Goal: Information Seeking & Learning: Learn about a topic

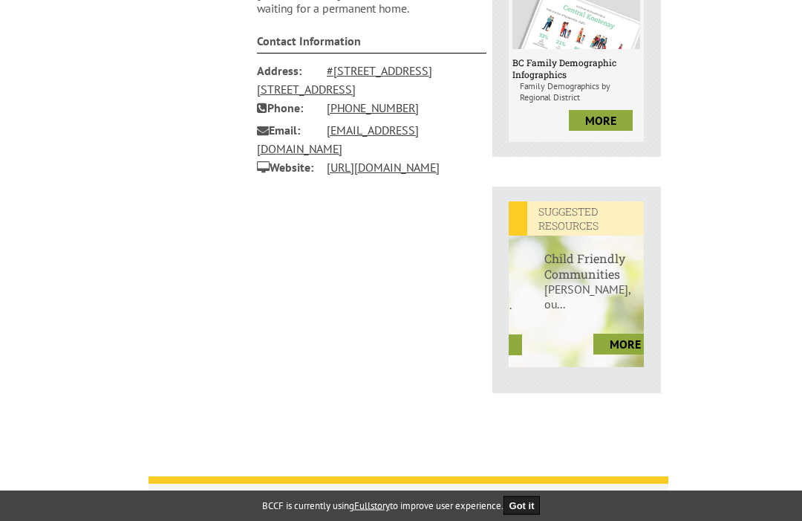
scroll to position [582, 0]
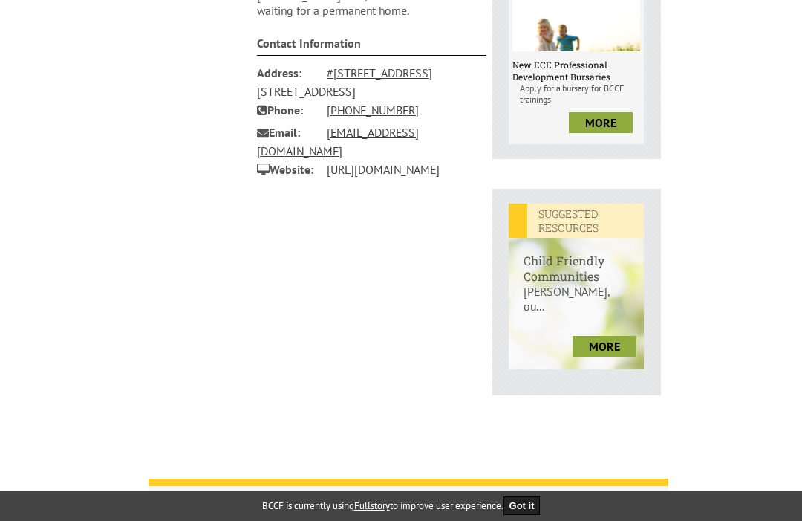
click at [576, 280] on h6 "Child Friendly Communities" at bounding box center [576, 261] width 135 height 46
click at [602, 354] on link "more" at bounding box center [605, 346] width 64 height 21
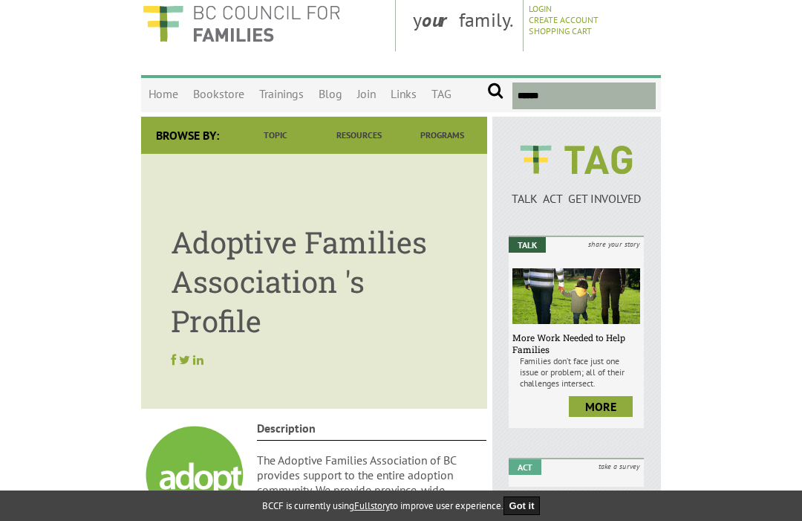
scroll to position [22, 0]
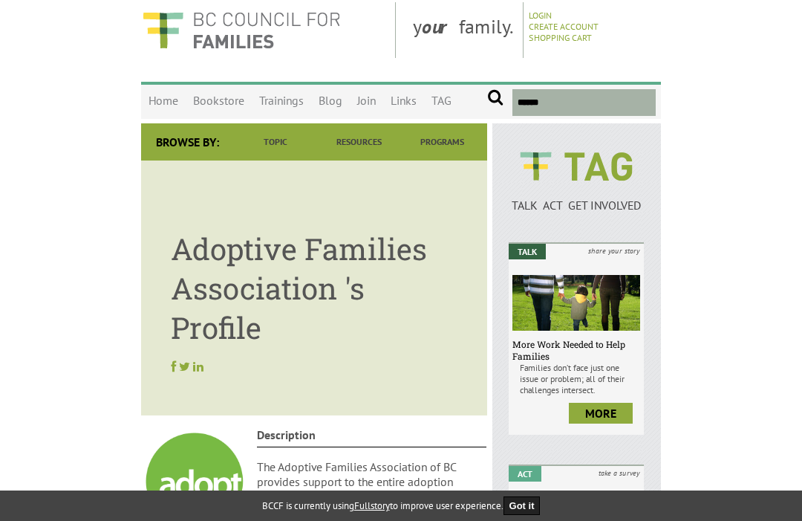
click at [279, 97] on link "Trainings" at bounding box center [281, 101] width 59 height 35
click at [280, 103] on link "Trainings" at bounding box center [281, 101] width 59 height 35
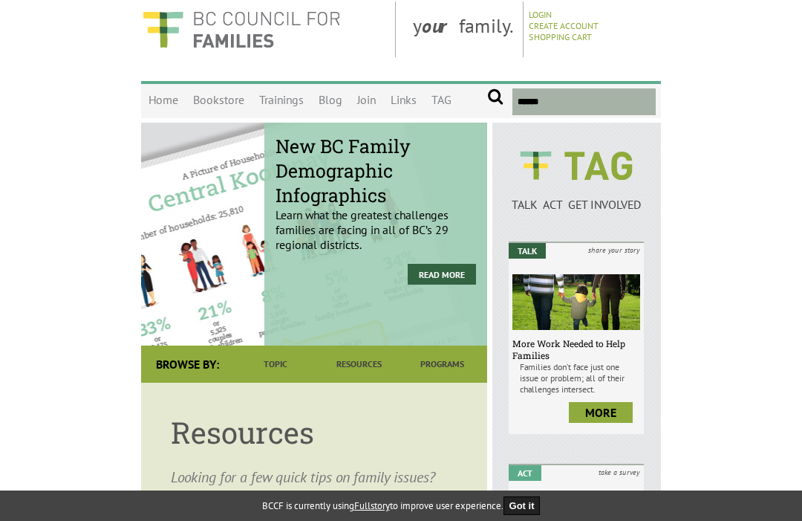
scroll to position [23, 0]
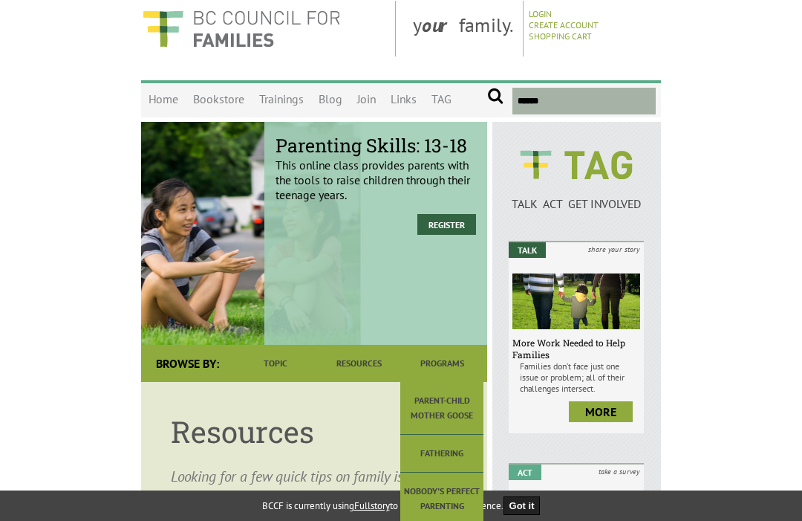
click at [448, 507] on link "Nobody's Perfect Parenting" at bounding box center [441, 498] width 83 height 53
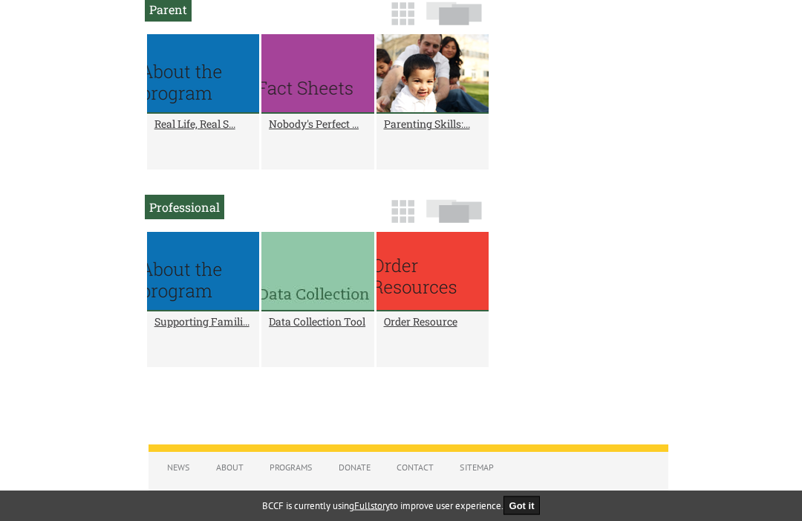
scroll to position [1053, 0]
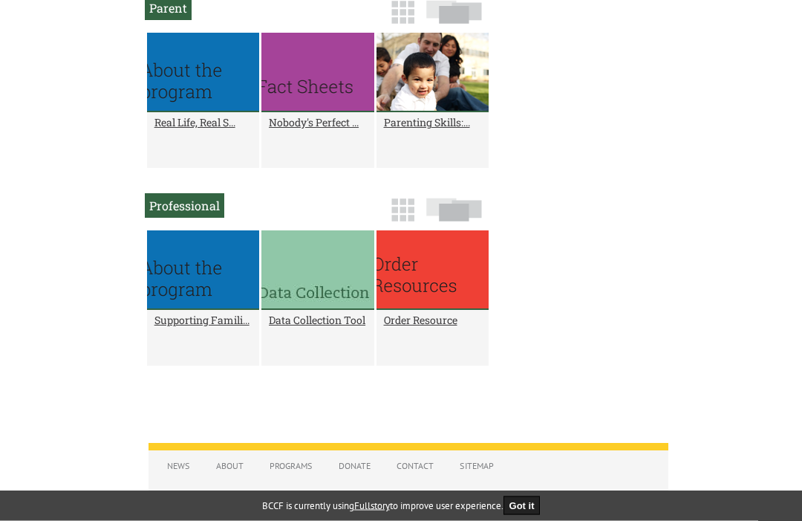
click at [323, 293] on div at bounding box center [317, 270] width 112 height 79
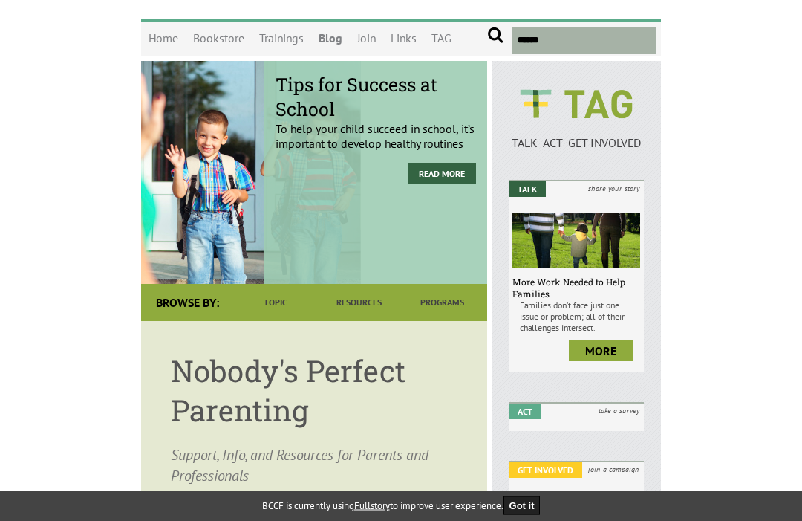
scroll to position [0, 0]
